Goal: Task Accomplishment & Management: Manage account settings

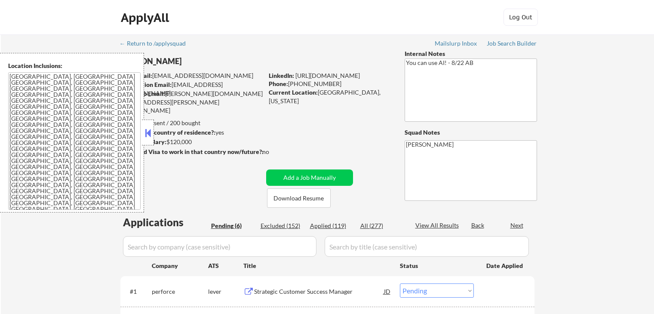
select select ""pending""
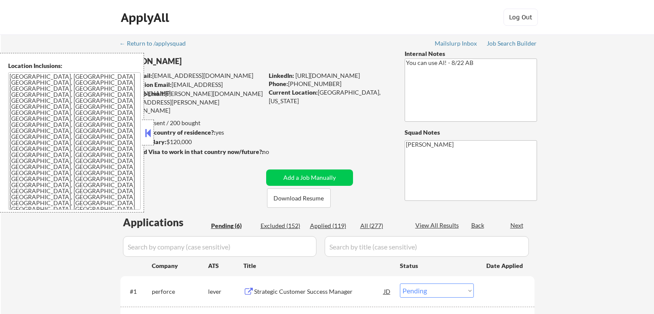
select select ""pending""
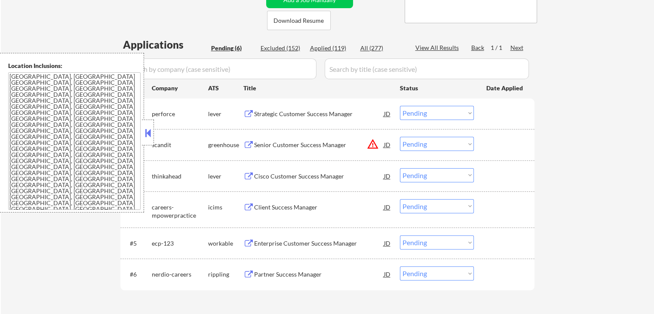
scroll to position [215, 0]
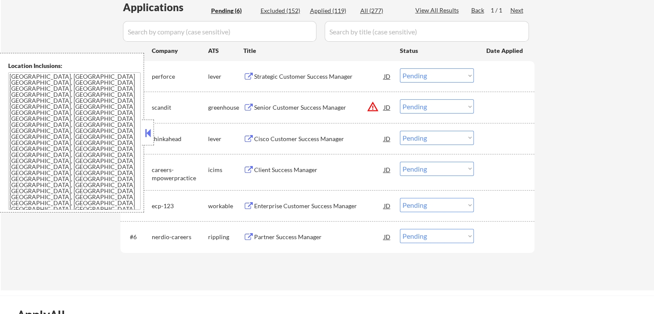
click at [245, 77] on button at bounding box center [248, 77] width 11 height 8
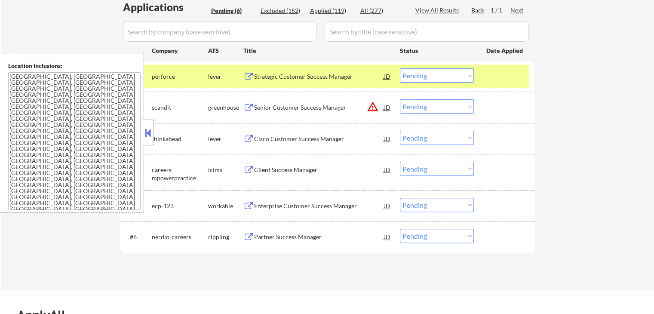
click at [432, 76] on select "Choose an option... Pending Applied Excluded (Questions) Excluded (Expired) Exc…" at bounding box center [437, 75] width 74 height 14
click at [400, 68] on select "Choose an option... Pending Applied Excluded (Questions) Excluded (Expired) Exc…" at bounding box center [437, 75] width 74 height 14
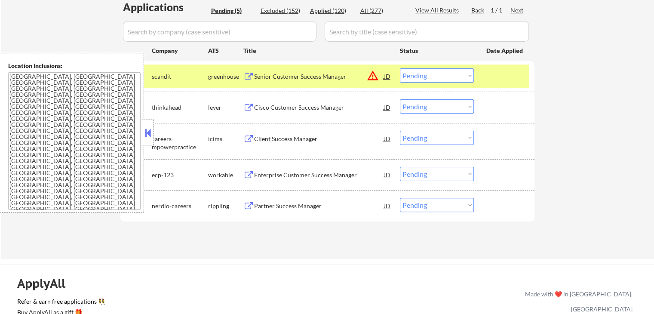
click at [369, 74] on button "warning_amber" at bounding box center [373, 76] width 12 height 12
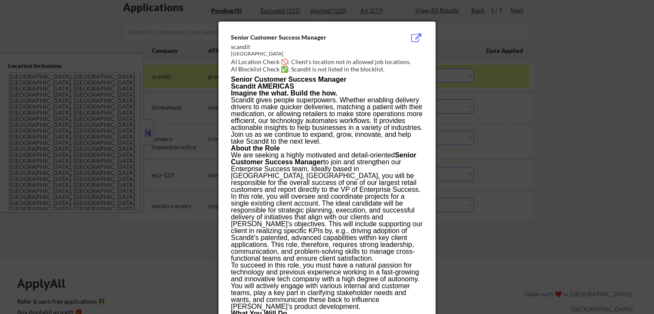
click at [517, 58] on div at bounding box center [327, 157] width 654 height 314
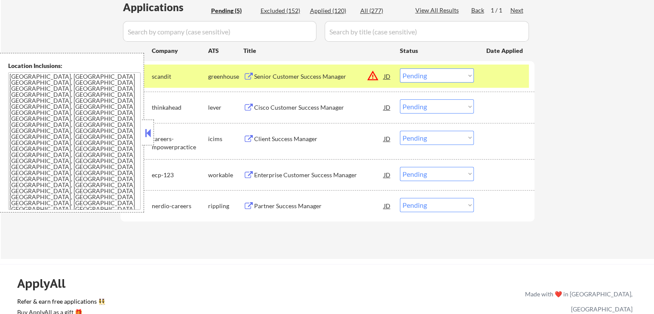
click at [249, 73] on button at bounding box center [248, 77] width 11 height 8
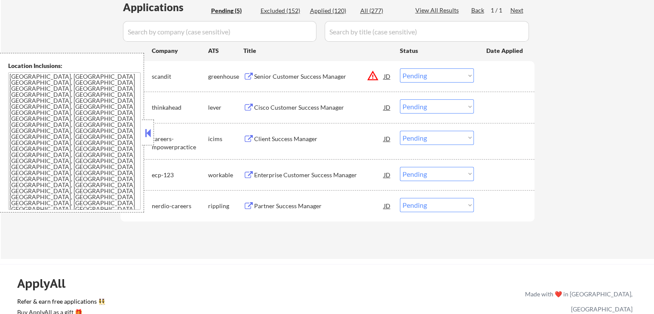
drag, startPoint x: 436, startPoint y: 74, endPoint x: 439, endPoint y: 82, distance: 8.0
click at [436, 74] on select "Choose an option... Pending Applied Excluded (Questions) Excluded (Expired) Exc…" at bounding box center [437, 75] width 74 height 14
click at [400, 68] on select "Choose an option... Pending Applied Excluded (Questions) Excluded (Expired) Exc…" at bounding box center [437, 75] width 74 height 14
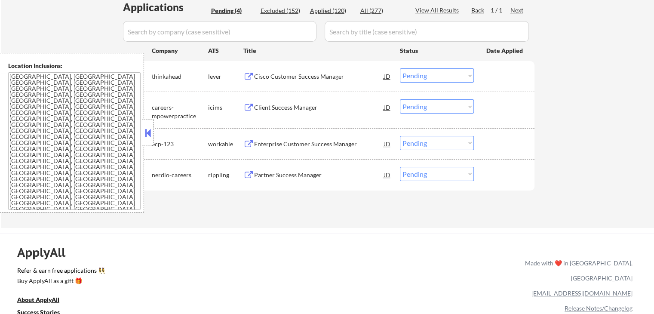
click at [250, 74] on button at bounding box center [248, 77] width 11 height 8
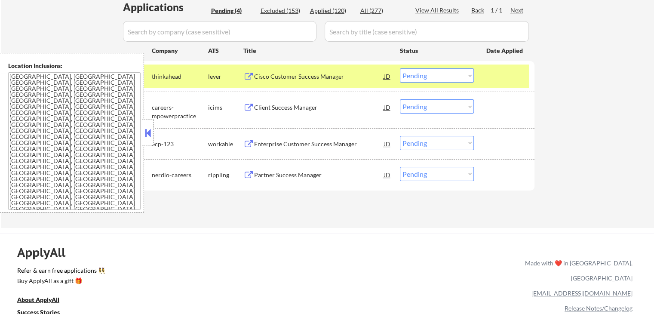
click at [246, 75] on button at bounding box center [248, 77] width 11 height 8
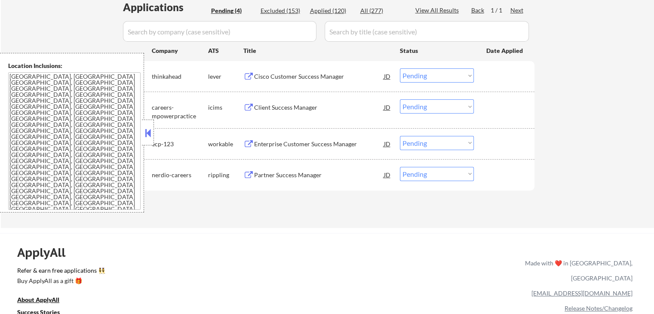
click at [414, 72] on select "Choose an option... Pending Applied Excluded (Questions) Excluded (Expired) Exc…" at bounding box center [437, 75] width 74 height 14
click at [400, 68] on select "Choose an option... Pending Applied Excluded (Questions) Excluded (Expired) Exc…" at bounding box center [437, 75] width 74 height 14
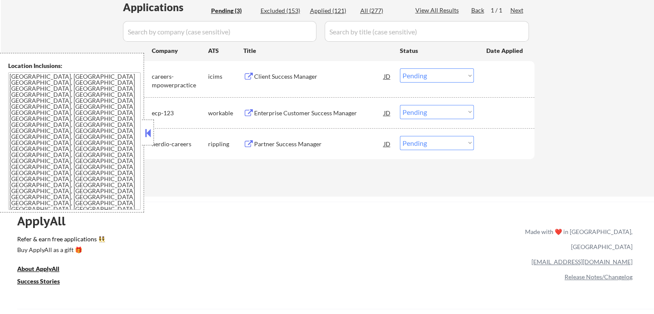
click at [248, 73] on button at bounding box center [248, 77] width 11 height 8
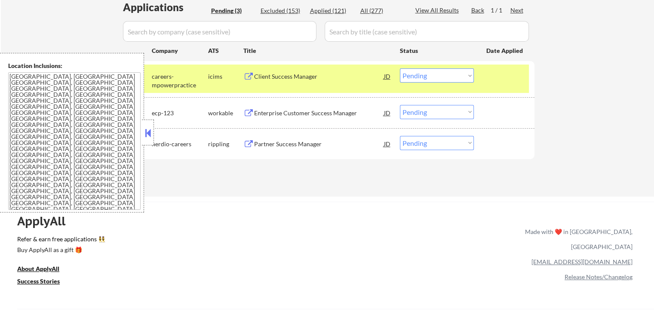
click at [424, 74] on select "Choose an option... Pending Applied Excluded (Questions) Excluded (Expired) Exc…" at bounding box center [437, 75] width 74 height 14
click at [400, 68] on select "Choose an option... Pending Applied Excluded (Questions) Excluded (Expired) Exc…" at bounding box center [437, 75] width 74 height 14
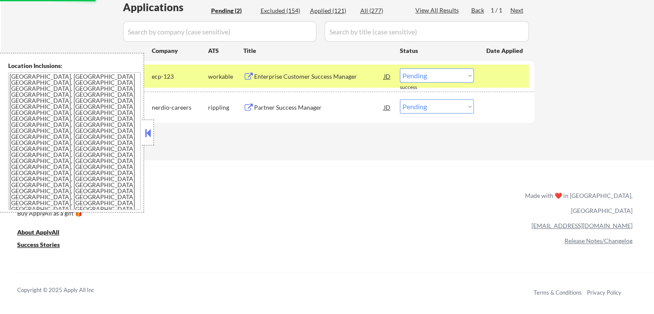
click at [249, 74] on button at bounding box center [248, 77] width 11 height 8
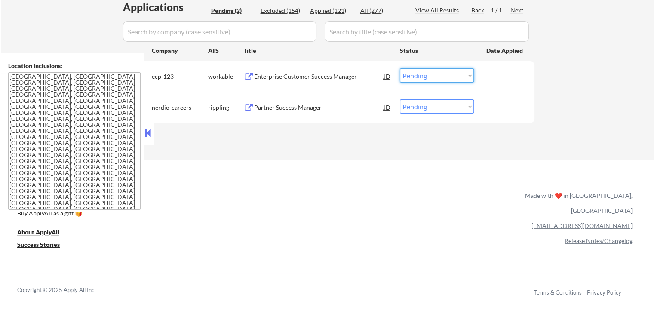
click at [438, 75] on select "Choose an option... Pending Applied Excluded (Questions) Excluded (Expired) Exc…" at bounding box center [437, 75] width 74 height 14
click at [400, 68] on select "Choose an option... Pending Applied Excluded (Questions) Excluded (Expired) Exc…" at bounding box center [437, 75] width 74 height 14
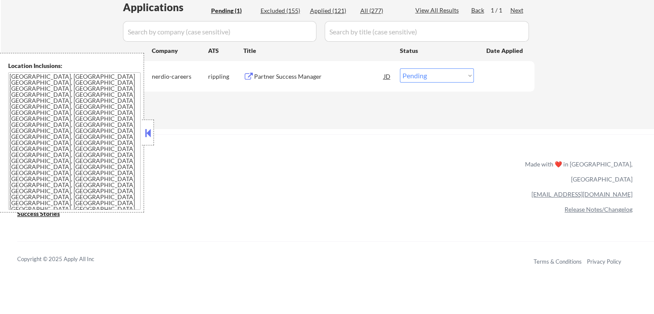
click at [248, 75] on button at bounding box center [248, 77] width 11 height 8
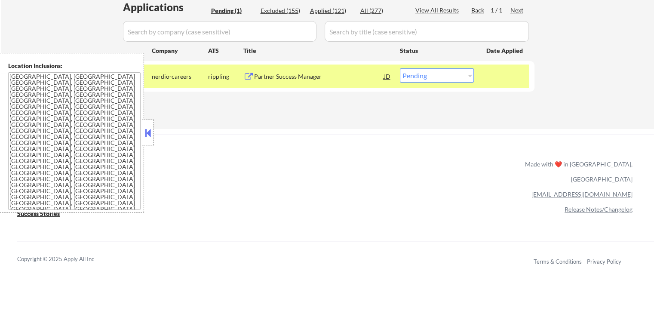
click at [431, 76] on select "Choose an option... Pending Applied Excluded (Questions) Excluded (Expired) Exc…" at bounding box center [437, 75] width 74 height 14
select select ""excluded""
click at [400, 68] on select "Choose an option... Pending Applied Excluded (Questions) Excluded (Expired) Exc…" at bounding box center [437, 75] width 74 height 14
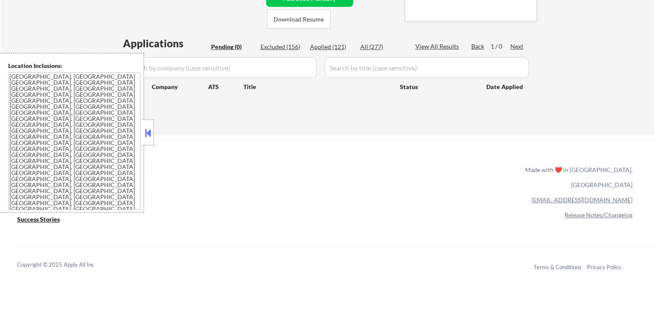
scroll to position [129, 0]
